Goal: Task Accomplishment & Management: Use online tool/utility

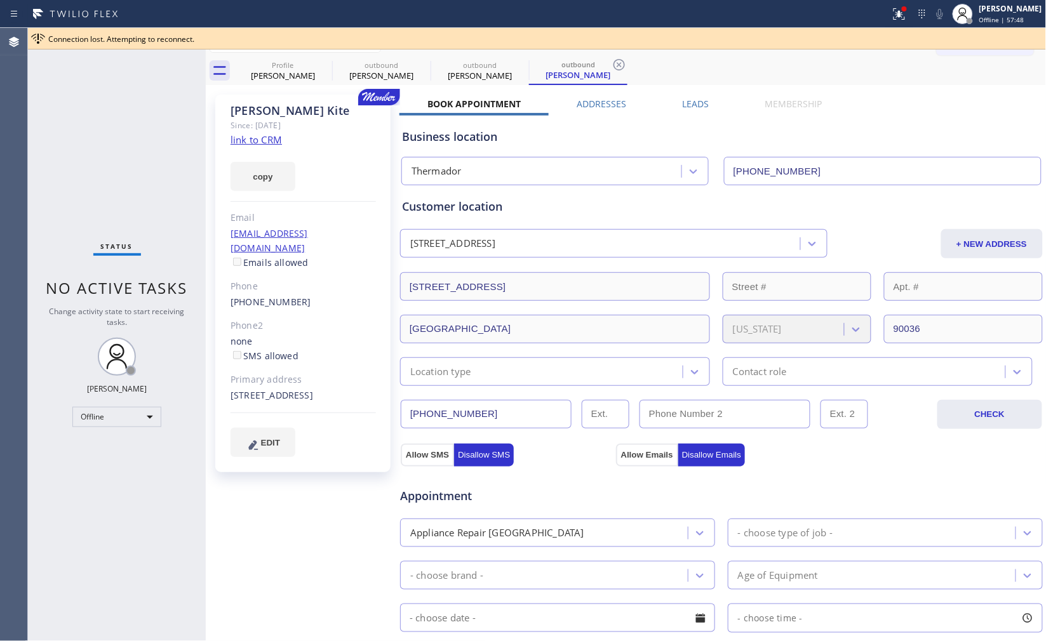
click at [950, 140] on div "Business location" at bounding box center [721, 136] width 639 height 17
click at [988, 21] on span "Offline | 57:49" at bounding box center [1001, 19] width 45 height 9
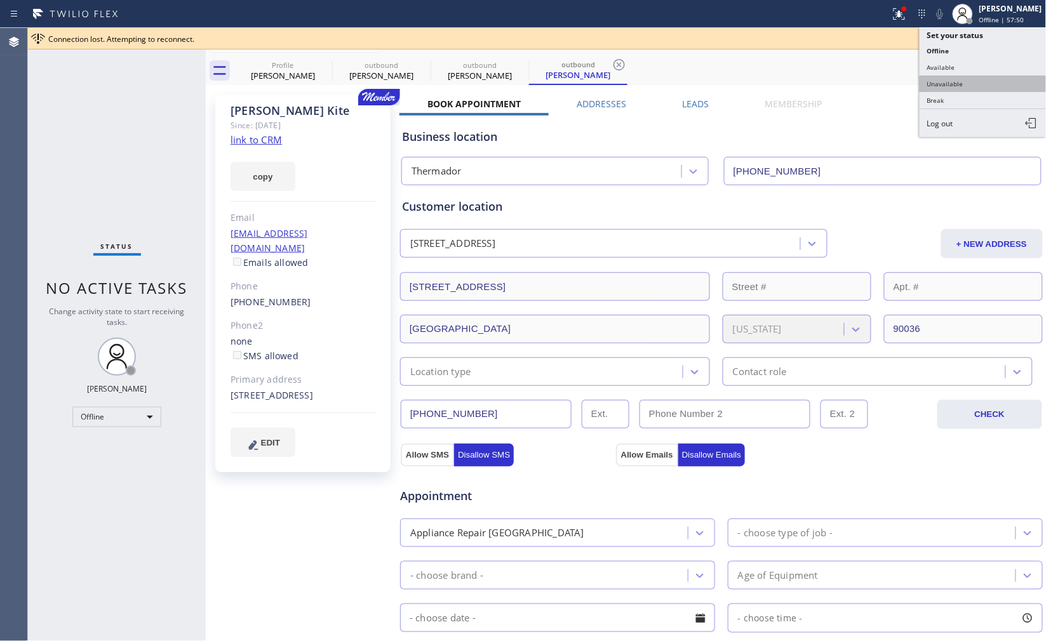
click at [973, 86] on button "Unavailable" at bounding box center [983, 84] width 127 height 17
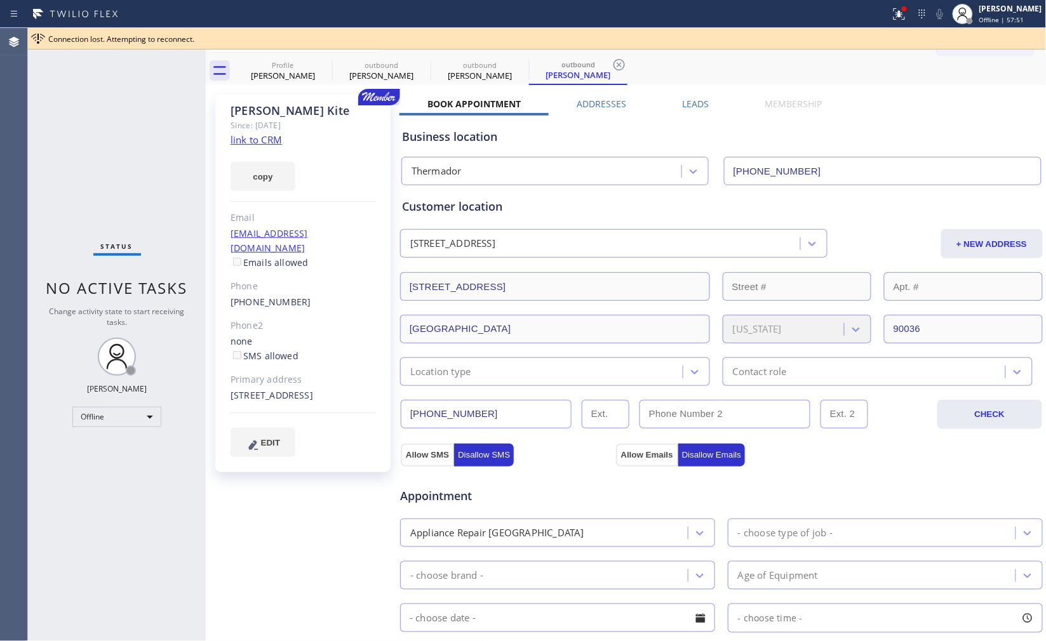
click at [970, 124] on div "Business location Thermador [PHONE_NUMBER]" at bounding box center [721, 151] width 644 height 70
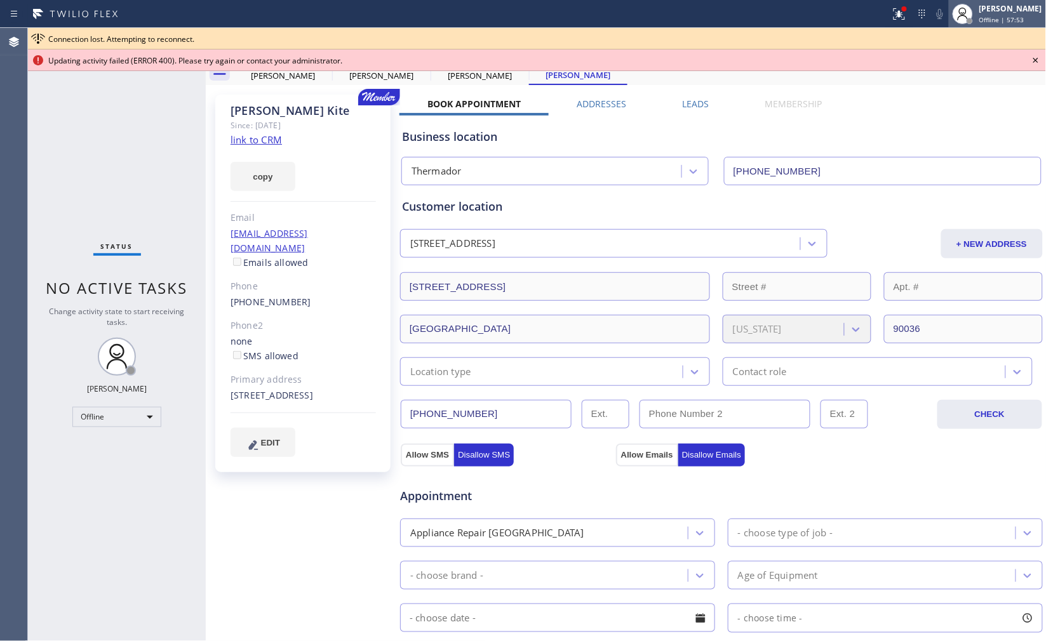
click at [991, 8] on div "[PERSON_NAME]" at bounding box center [1010, 8] width 63 height 11
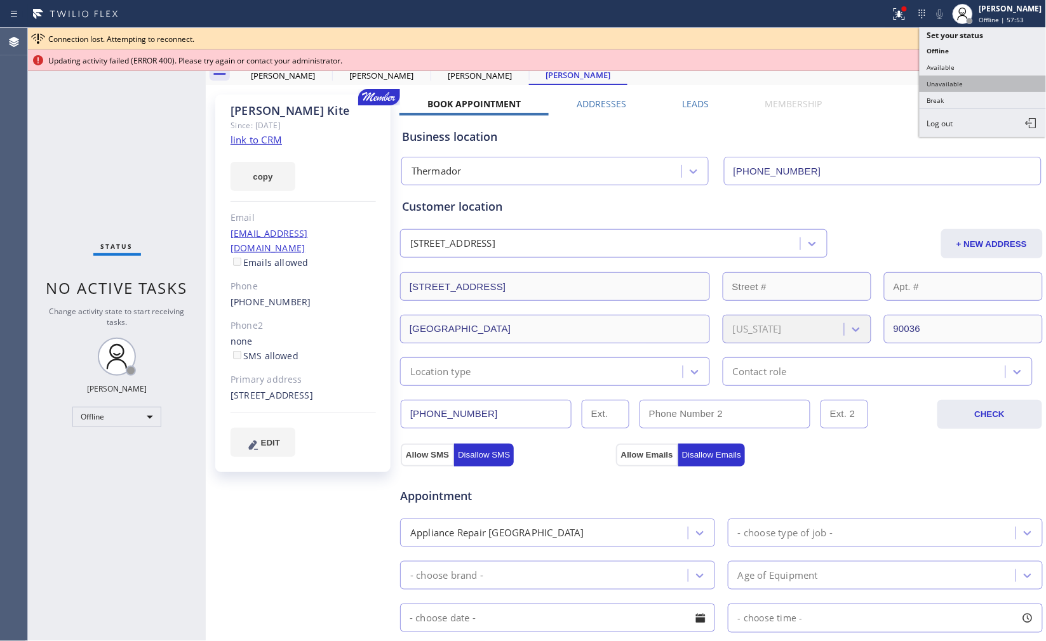
click at [976, 83] on button "Unavailable" at bounding box center [983, 84] width 127 height 17
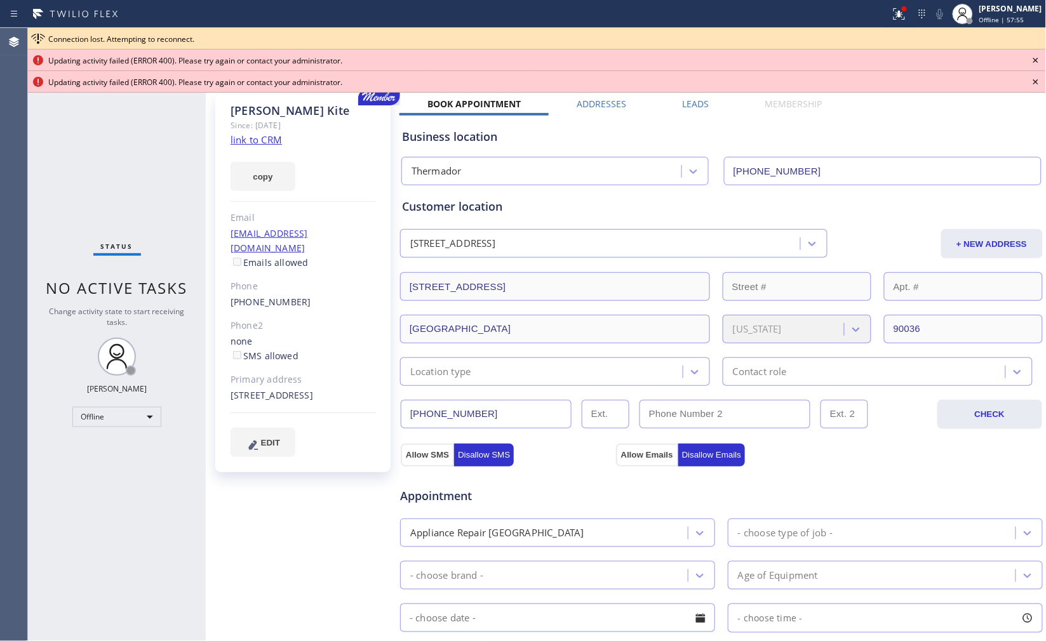
click at [953, 137] on div "Business location" at bounding box center [721, 136] width 639 height 17
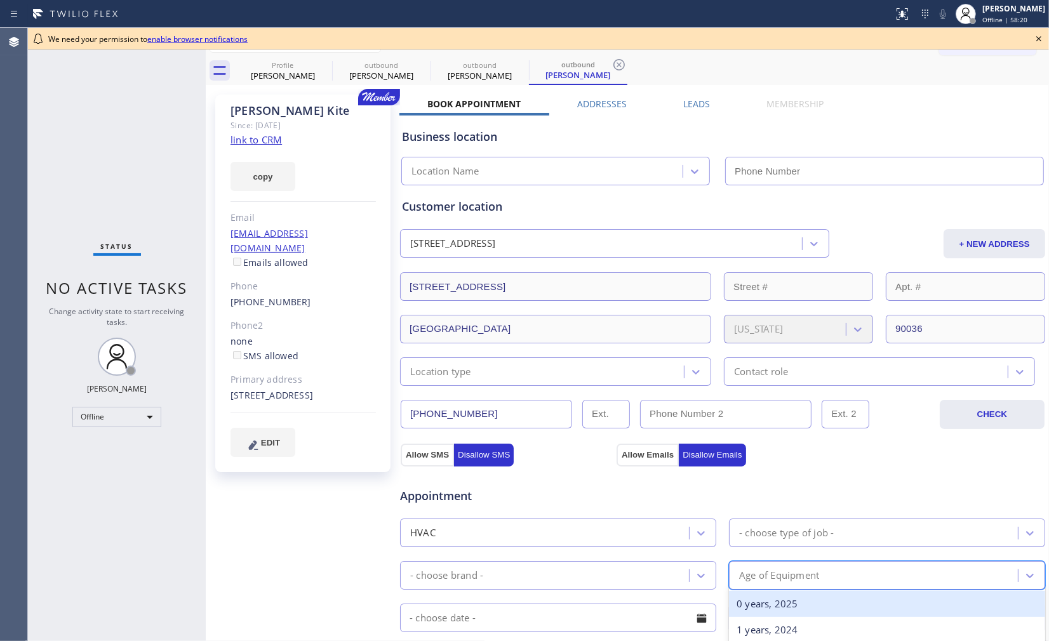
type input "[PHONE_NUMBER]"
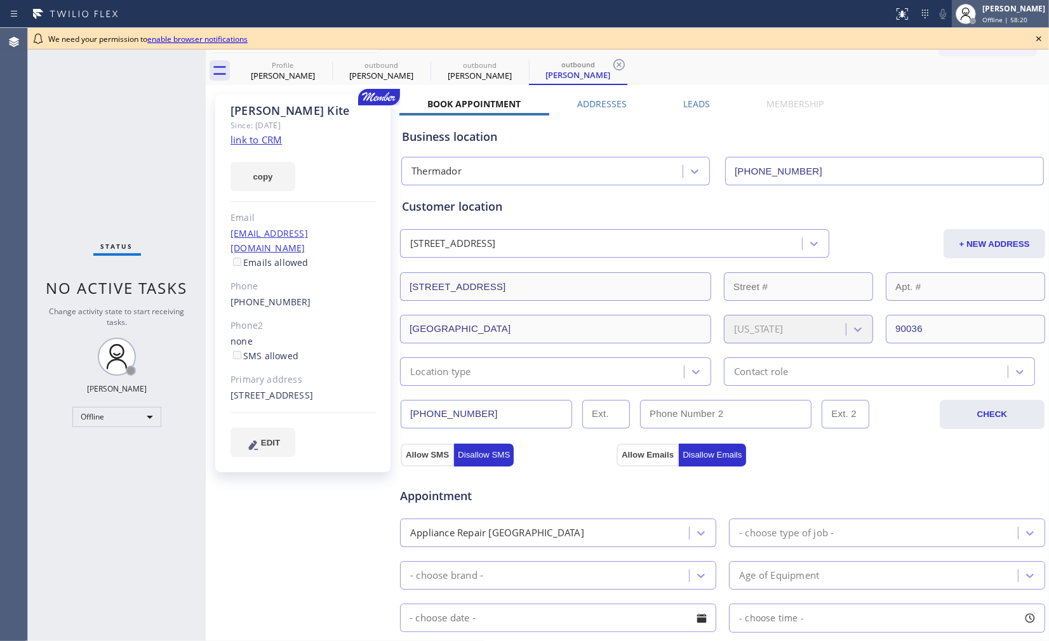
click at [1016, 17] on div "Offline | 58:20" at bounding box center [1013, 19] width 63 height 9
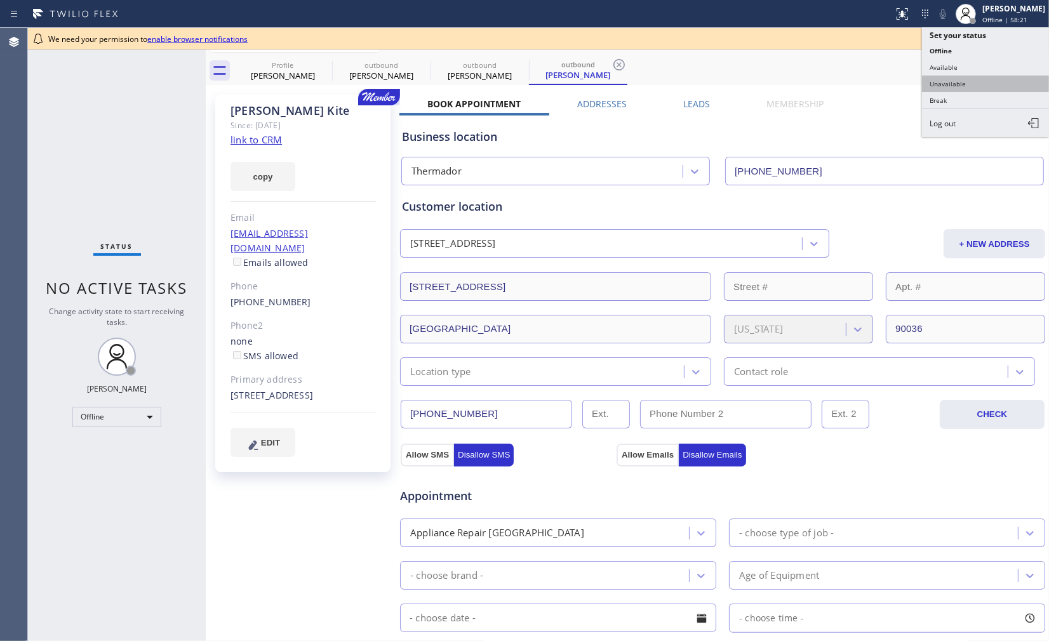
click at [986, 81] on button "Unavailable" at bounding box center [985, 84] width 127 height 17
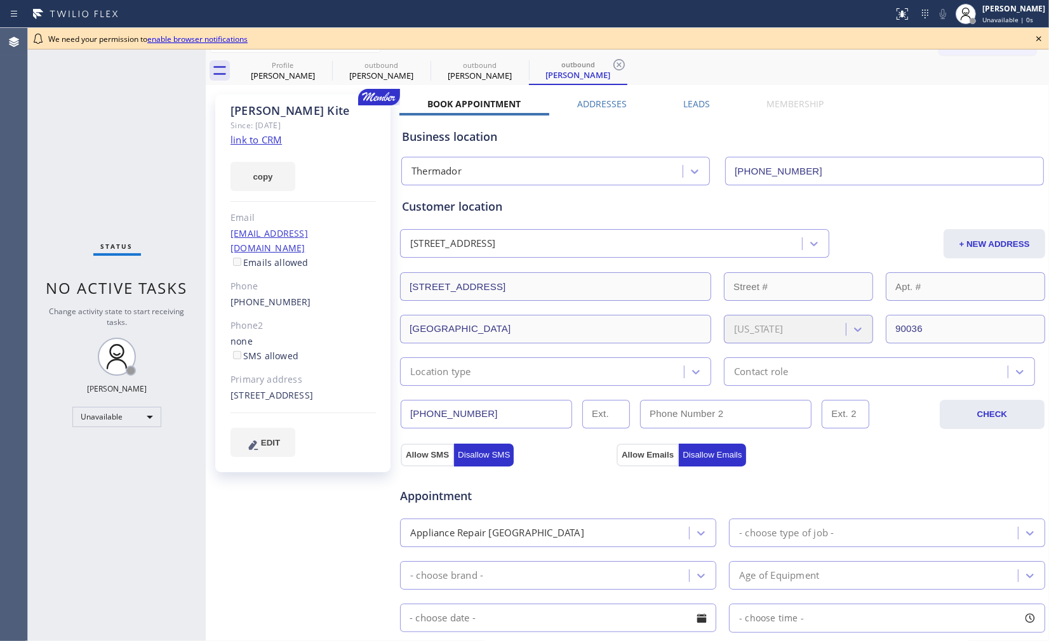
click at [1038, 39] on icon at bounding box center [1038, 38] width 5 height 5
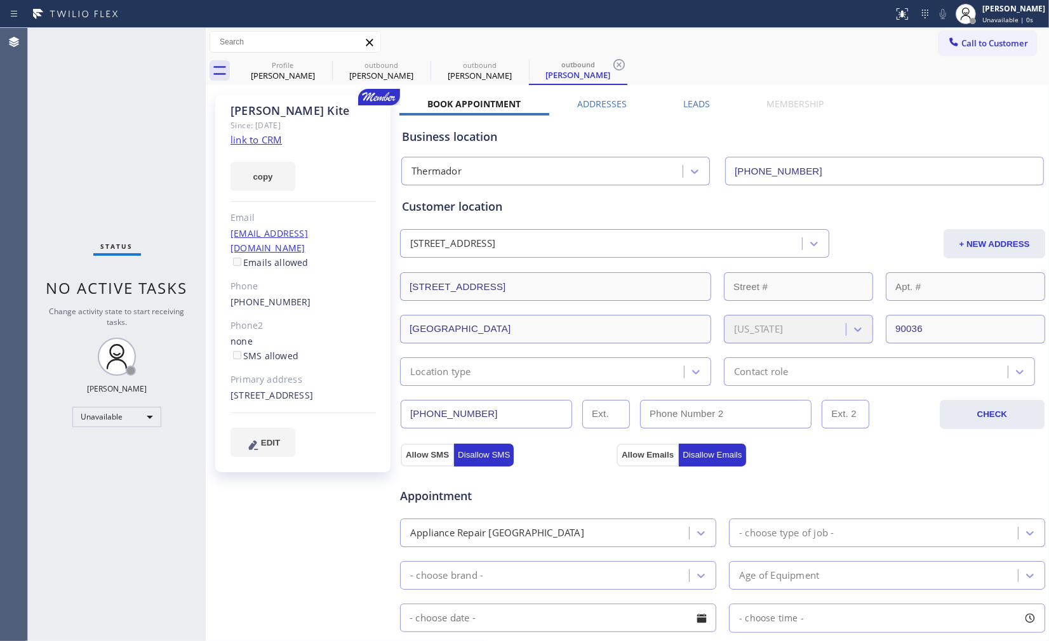
click at [993, 95] on div "Rosemary Kite Since: 20 may 2020 link to CRM copy Email beverlyedmon@gmail.com …" at bounding box center [627, 512] width 837 height 848
click at [973, 134] on div "Business location" at bounding box center [722, 136] width 641 height 17
click at [975, 47] on span "Call to Customer" at bounding box center [994, 42] width 67 height 11
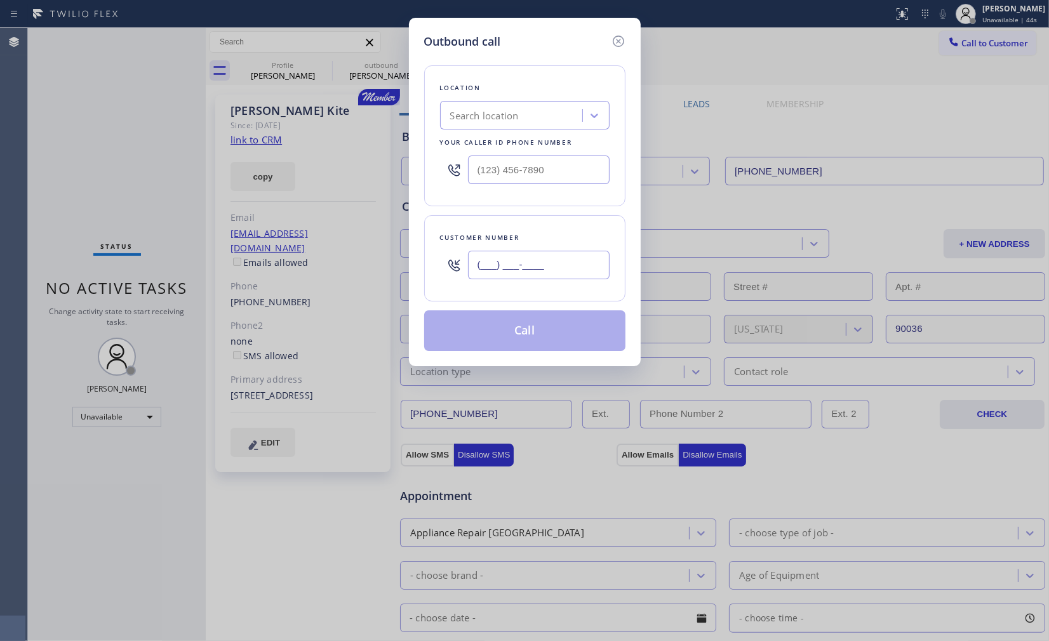
click at [584, 269] on input "(___) ___-____" at bounding box center [539, 265] width 142 height 29
paste input "323) 495-2355"
type input "[PHONE_NUMBER]"
drag, startPoint x: 551, startPoint y: 170, endPoint x: 422, endPoint y: 157, distance: 128.9
click at [422, 157] on div "Outbound call Location Search location Your caller id phone number (___) ___-__…" at bounding box center [525, 192] width 232 height 349
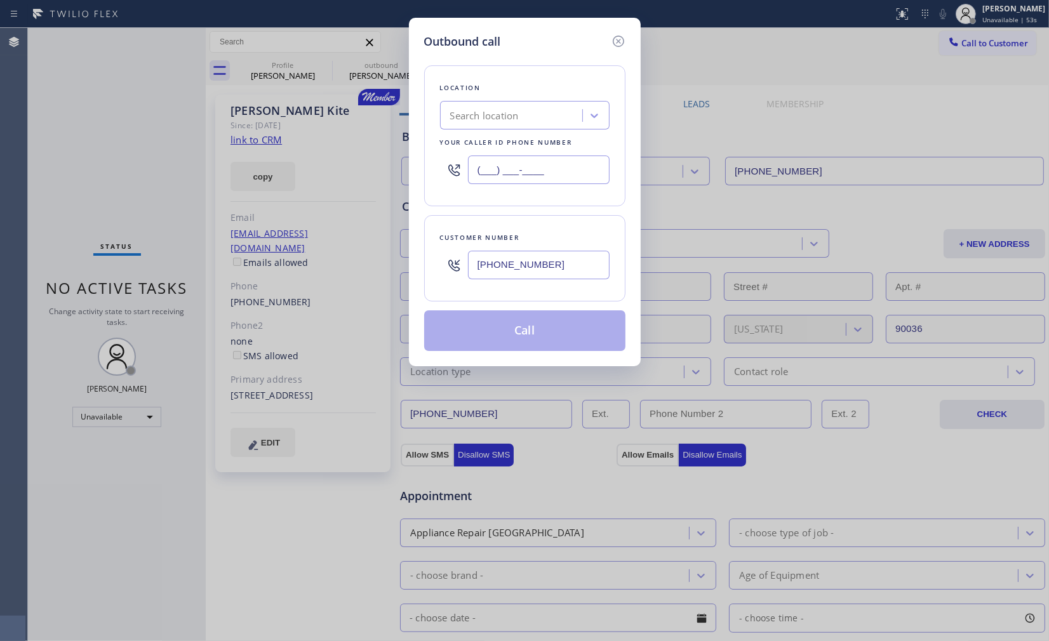
paste input "310) 362-9445"
type input "[PHONE_NUMBER]"
click at [543, 217] on div "Customer number (323) 495-2355" at bounding box center [524, 258] width 201 height 86
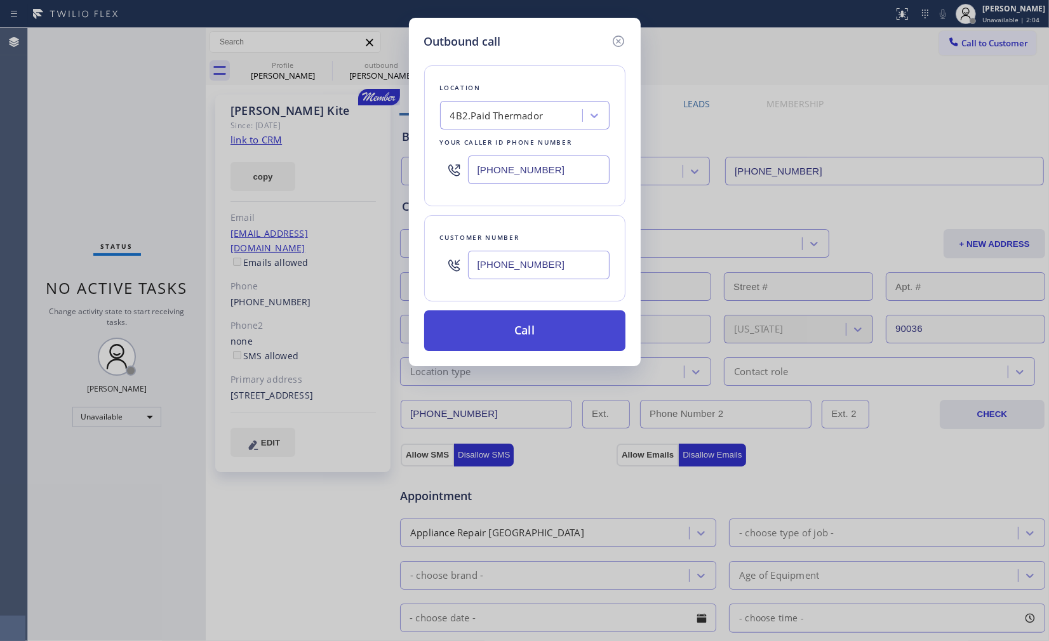
click at [518, 323] on button "Call" at bounding box center [524, 331] width 201 height 41
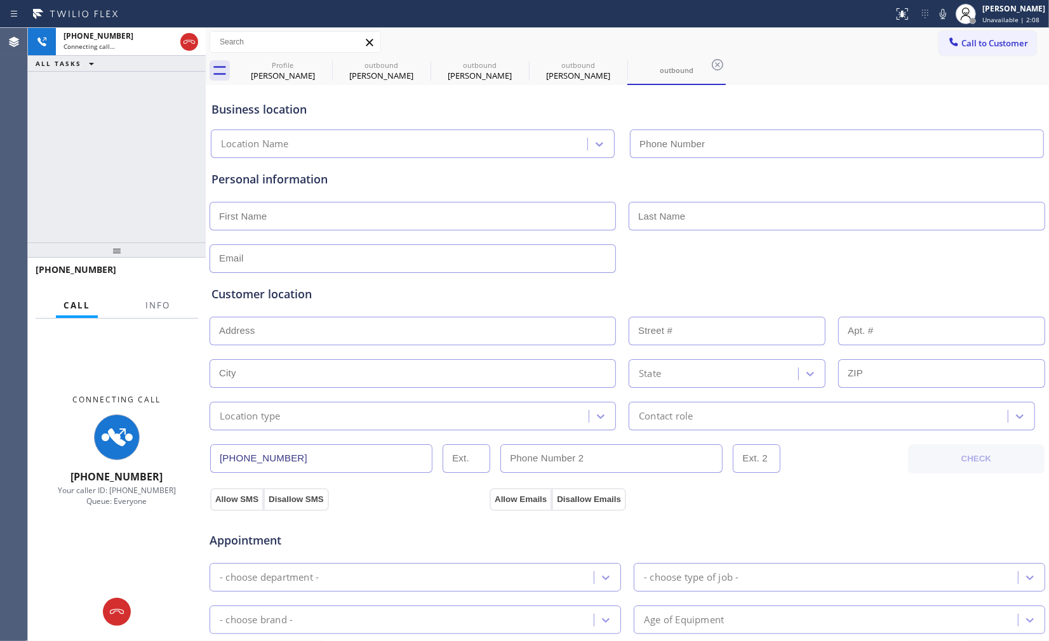
type input "[PHONE_NUMBER]"
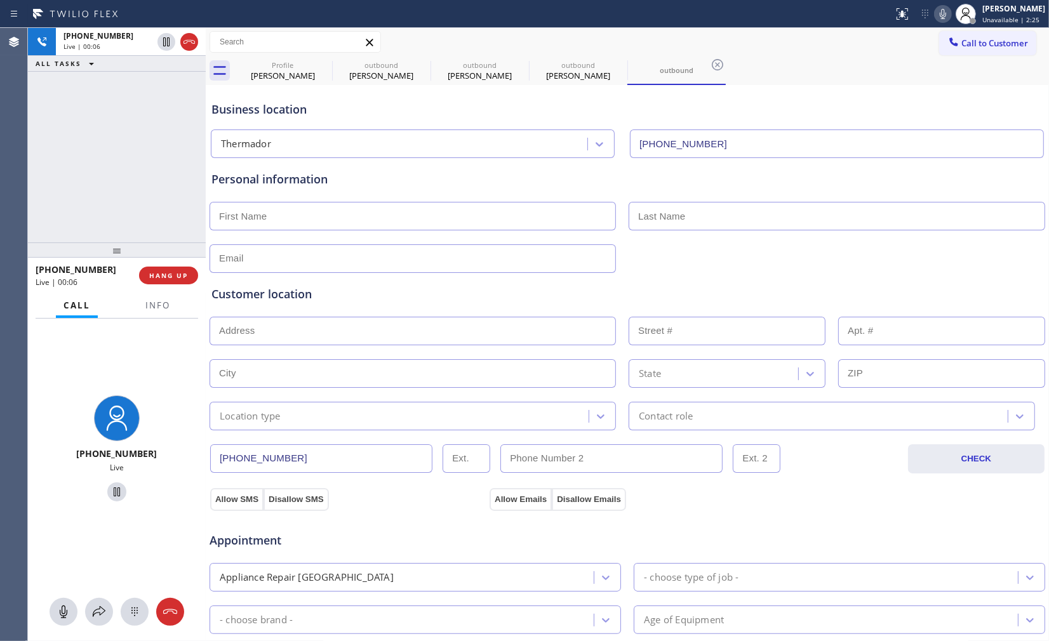
click at [935, 20] on icon at bounding box center [942, 13] width 15 height 15
click at [935, 13] on icon at bounding box center [942, 13] width 15 height 15
click at [935, 17] on icon at bounding box center [942, 13] width 15 height 15
click at [935, 21] on icon at bounding box center [942, 13] width 15 height 15
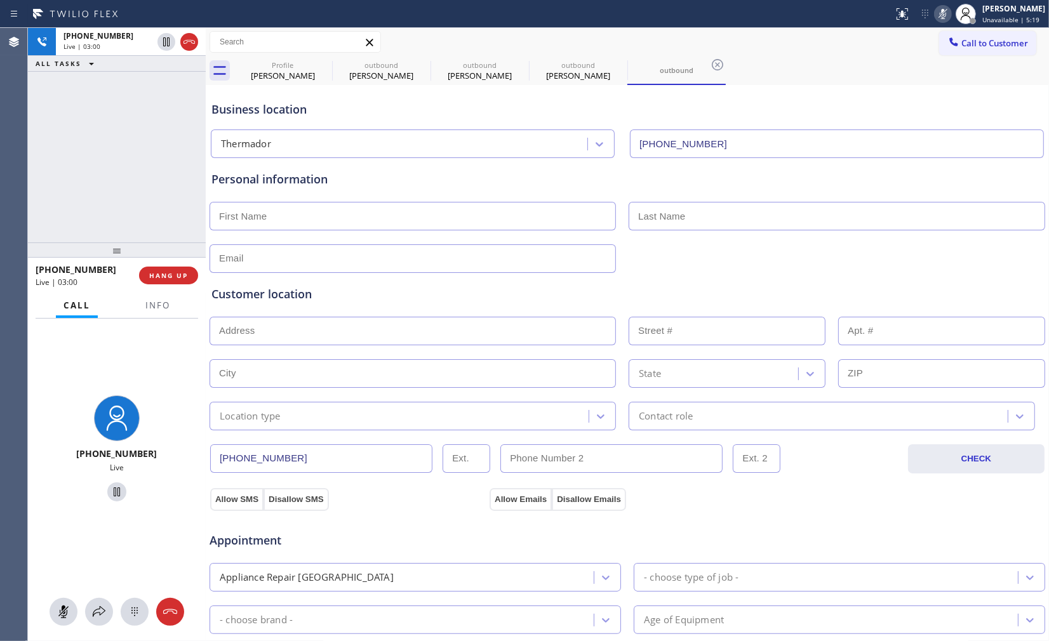
click at [935, 17] on icon at bounding box center [942, 13] width 15 height 15
click at [935, 11] on icon at bounding box center [942, 13] width 15 height 15
click at [935, 15] on icon at bounding box center [942, 13] width 15 height 15
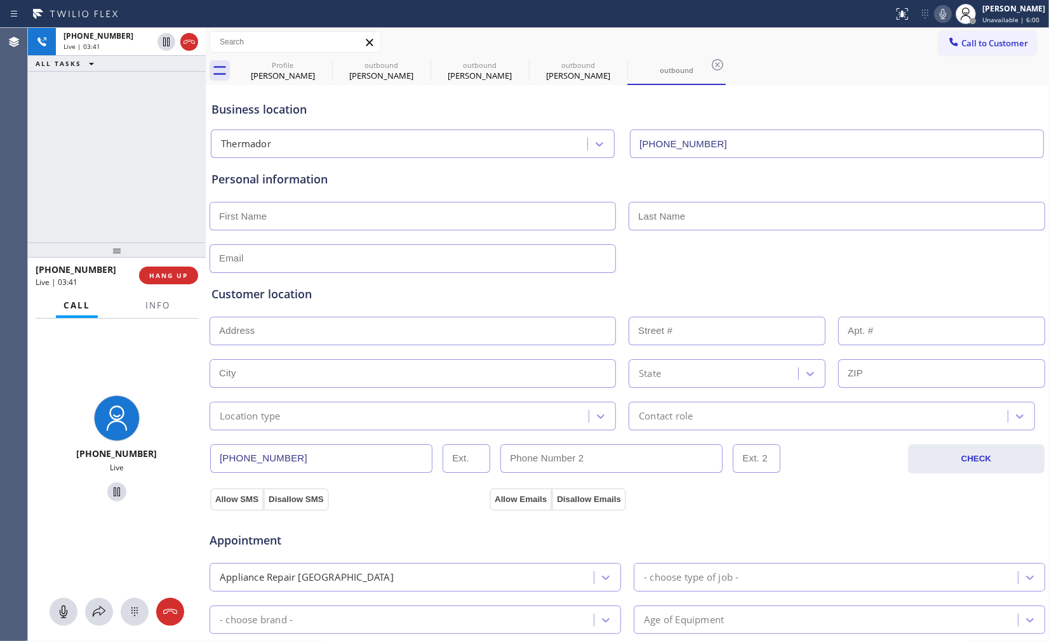
click at [935, 16] on icon at bounding box center [942, 13] width 15 height 15
click at [940, 18] on icon at bounding box center [943, 14] width 6 height 10
click at [143, 164] on div "+13234952355 Live | 03:44 ALL TASKS ALL TASKS ACTIVE TASKS TASKS IN WRAP UP" at bounding box center [117, 135] width 178 height 215
click at [935, 17] on icon at bounding box center [942, 13] width 15 height 15
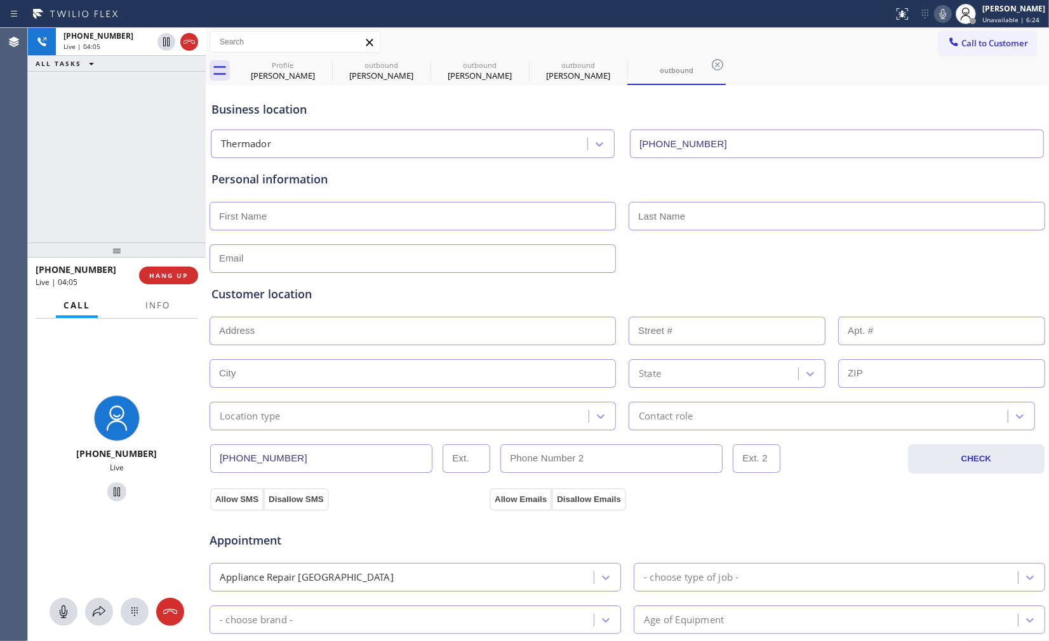
click at [121, 159] on div "+13234952355 Live | 04:05 ALL TASKS ALL TASKS ACTIVE TASKS TASKS IN WRAP UP" at bounding box center [117, 135] width 178 height 215
click at [940, 15] on icon at bounding box center [943, 14] width 6 height 10
click at [935, 20] on icon at bounding box center [942, 13] width 15 height 15
click at [140, 214] on div "+13234952355 Live | 04:07 ALL TASKS ALL TASKS ACTIVE TASKS TASKS IN WRAP UP" at bounding box center [117, 135] width 178 height 215
click at [940, 17] on icon at bounding box center [943, 14] width 6 height 10
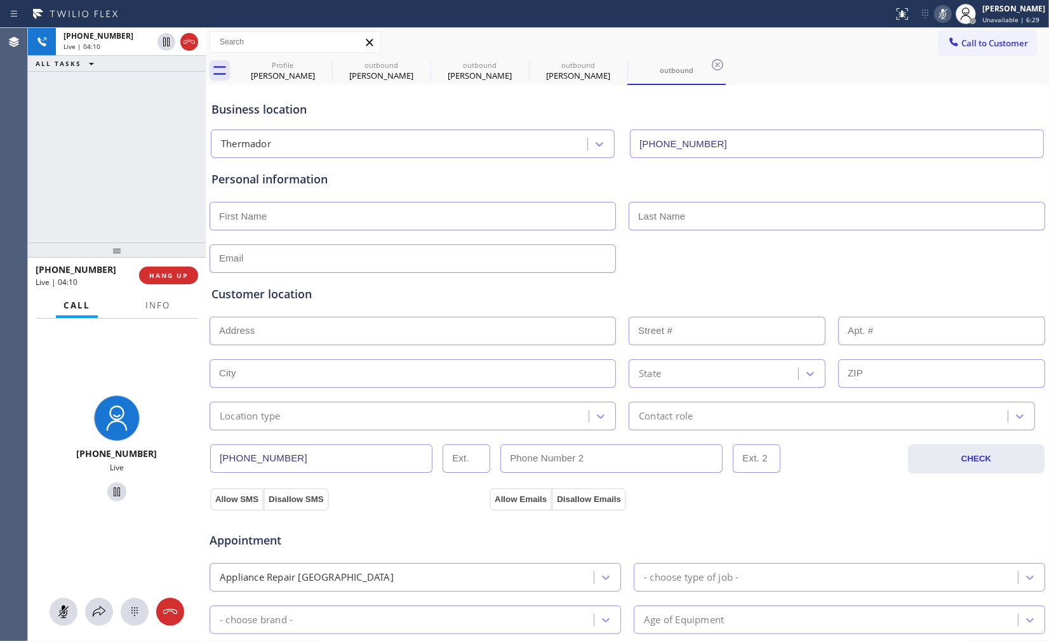
click at [935, 20] on icon at bounding box center [942, 13] width 15 height 15
click at [137, 153] on div "+13234952355 Live | 04:11 ALL TASKS ALL TASKS ACTIVE TASKS TASKS IN WRAP UP" at bounding box center [117, 135] width 178 height 215
click at [935, 16] on icon at bounding box center [942, 13] width 15 height 15
click at [935, 15] on icon at bounding box center [942, 13] width 15 height 15
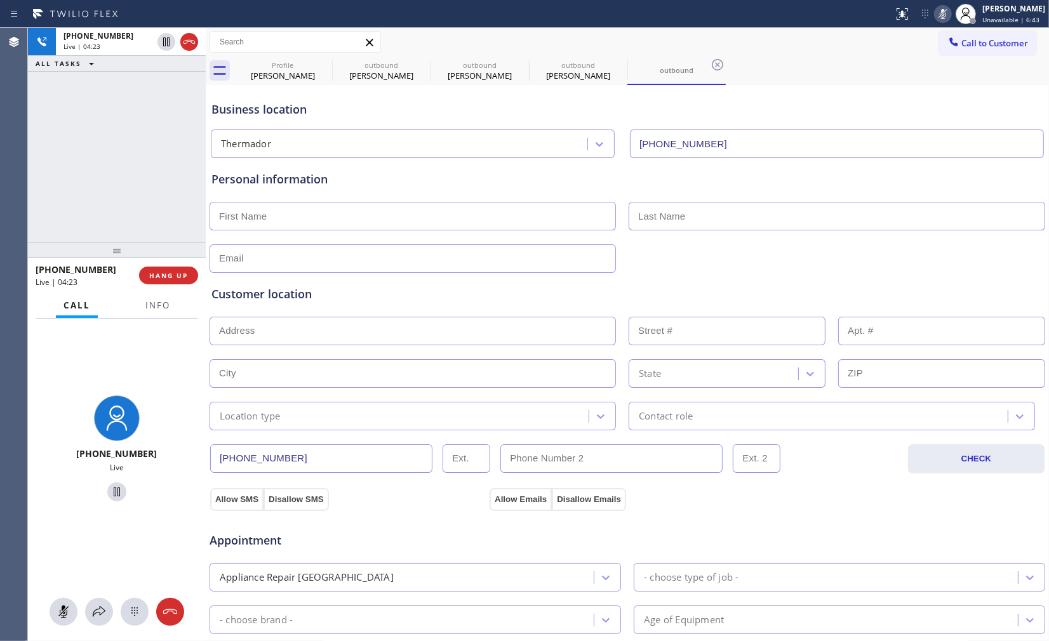
click at [935, 15] on icon at bounding box center [942, 13] width 15 height 15
click at [932, 22] on div "Status report No issues detected If you experience an issue, please download th…" at bounding box center [968, 14] width 161 height 28
click at [940, 15] on icon at bounding box center [943, 14] width 6 height 10
drag, startPoint x: 928, startPoint y: 17, endPoint x: 912, endPoint y: 29, distance: 20.4
click at [935, 18] on icon at bounding box center [942, 13] width 15 height 15
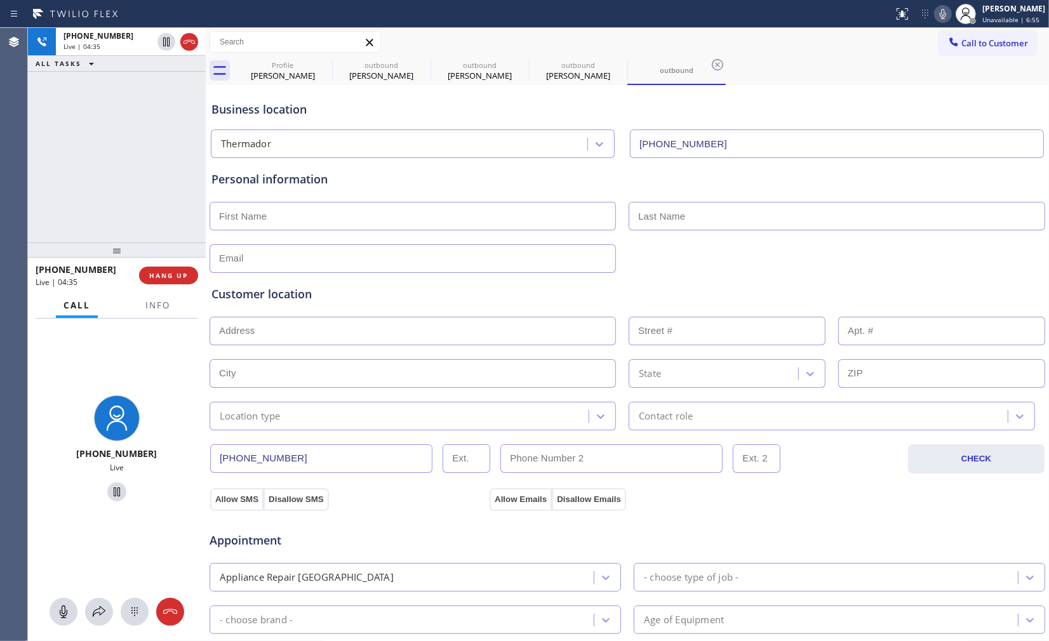
drag, startPoint x: 193, startPoint y: 48, endPoint x: 186, endPoint y: 93, distance: 45.6
click at [193, 48] on icon at bounding box center [189, 41] width 15 height 15
click at [144, 161] on div "+13234952355 Live | 04:37 ALL TASKS ALL TASKS ACTIVE TASKS TASKS IN WRAP UP" at bounding box center [117, 135] width 178 height 215
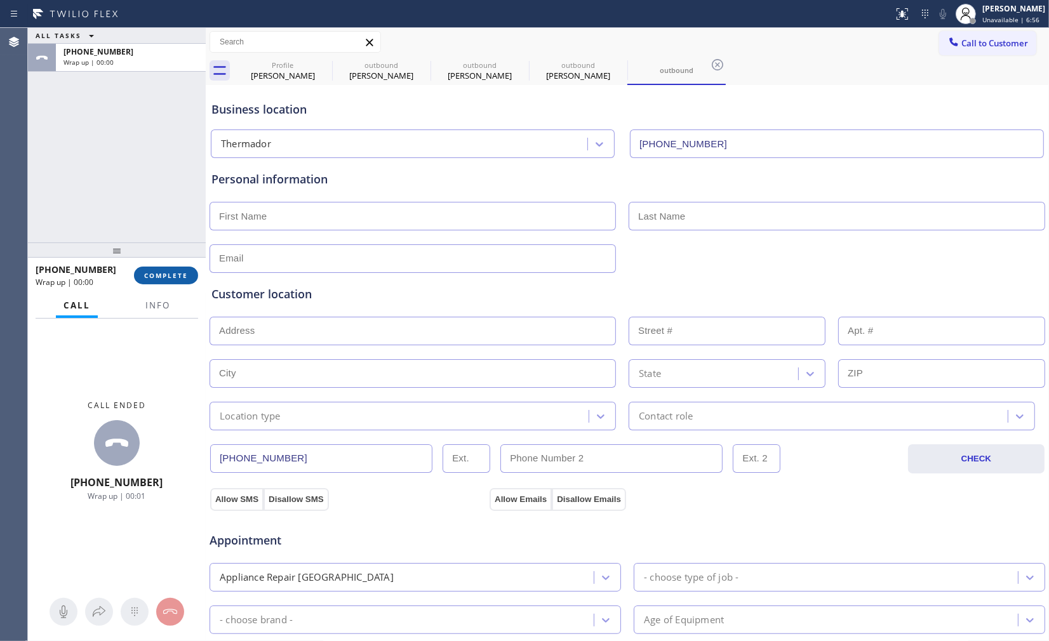
click at [173, 274] on span "COMPLETE" at bounding box center [166, 275] width 44 height 9
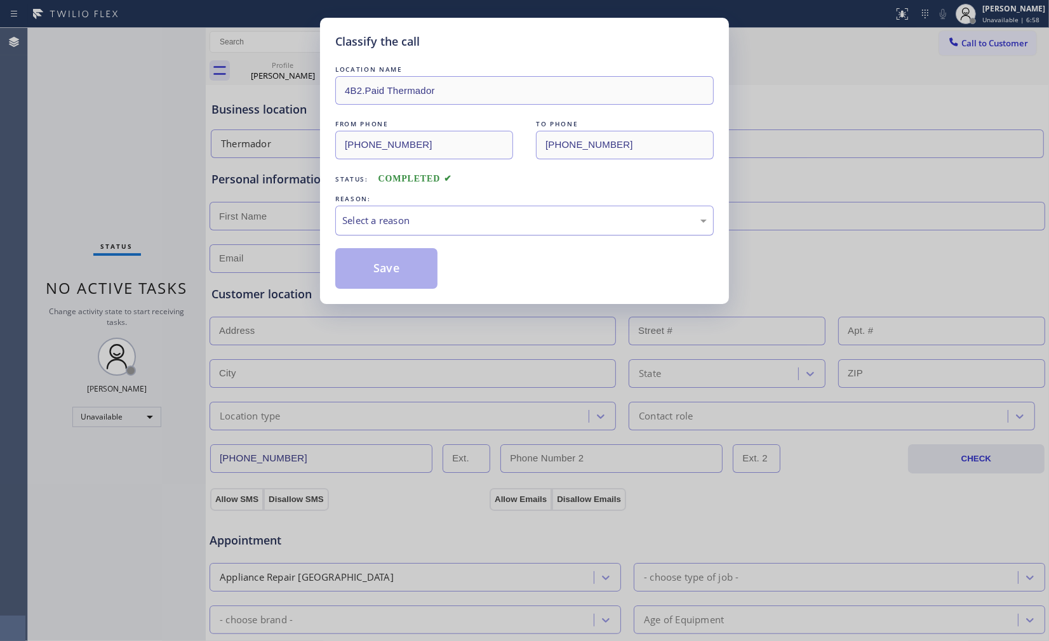
click at [460, 227] on div "Select a reason" at bounding box center [524, 221] width 378 height 30
click at [392, 256] on button "Save" at bounding box center [386, 268] width 102 height 41
